Goal: Information Seeking & Learning: Compare options

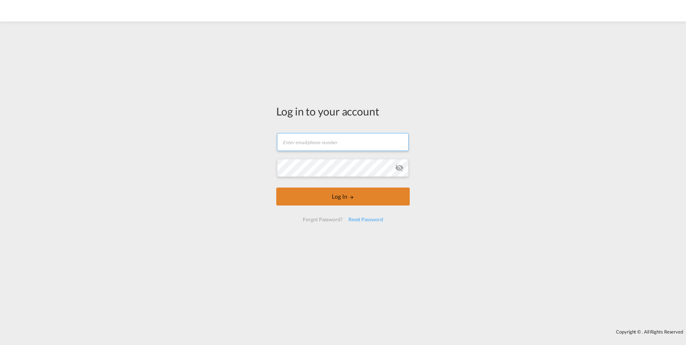
type input "[PERSON_NAME][EMAIL_ADDRESS][PERSON_NAME][DOMAIN_NAME]"
click at [308, 193] on button "Log In" at bounding box center [343, 197] width 134 height 18
